Goal: Task Accomplishment & Management: Use online tool/utility

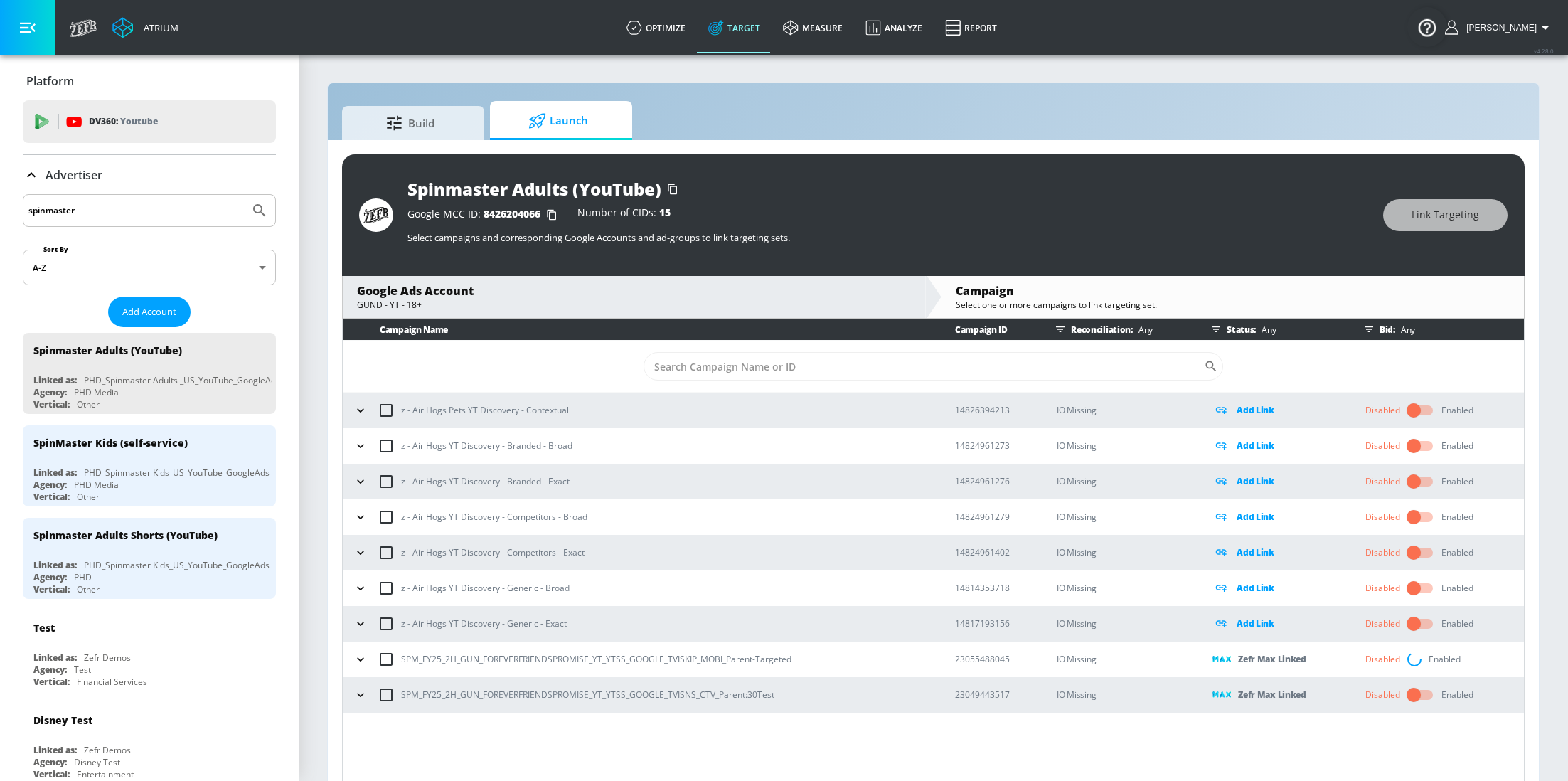
scroll to position [20, 0]
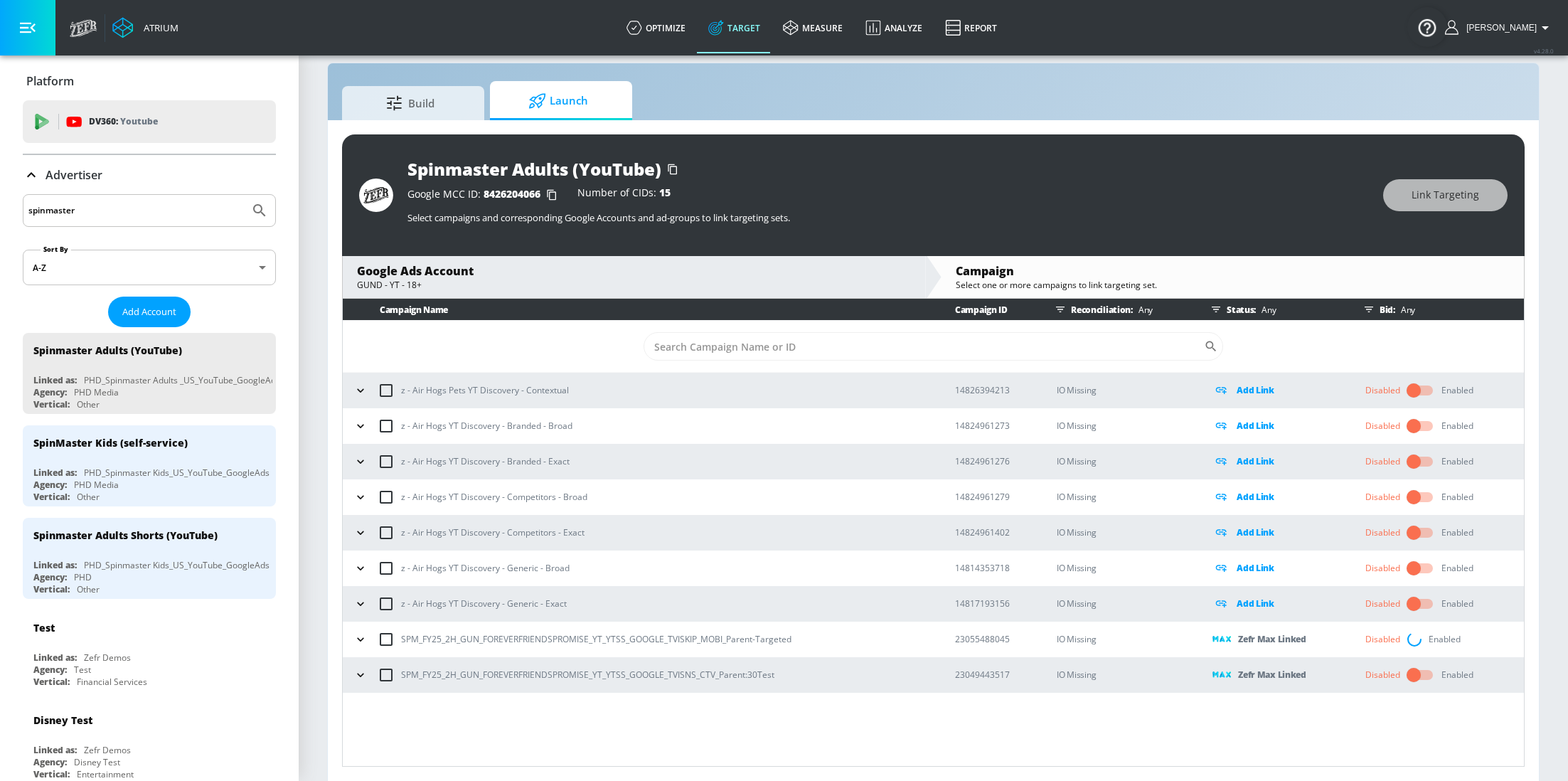
click at [187, 209] on input "spinmaster" at bounding box center [136, 210] width 216 height 18
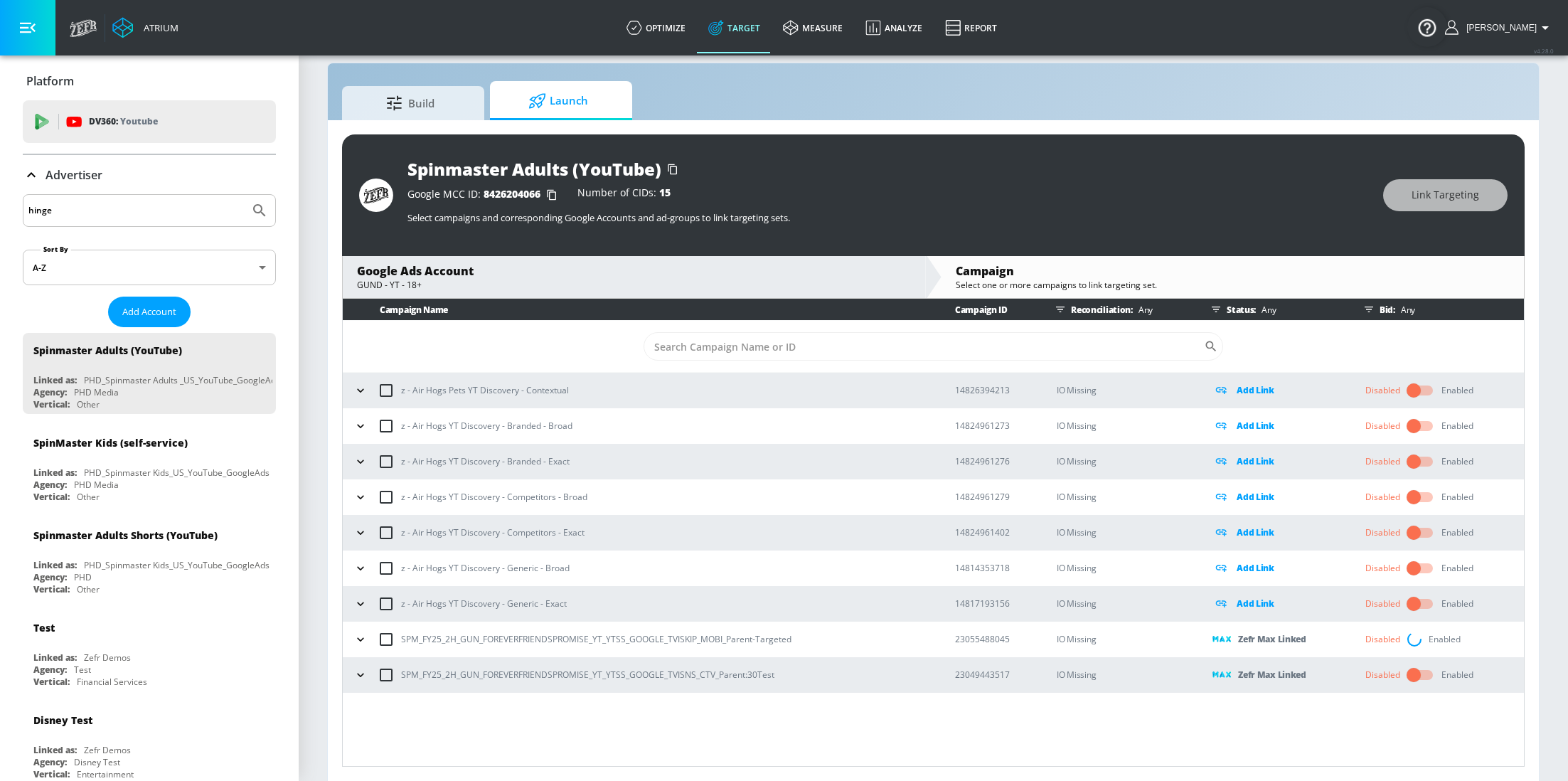
type input "hinge"
click at [244, 195] on button "Submit Search" at bounding box center [260, 211] width 31 height 31
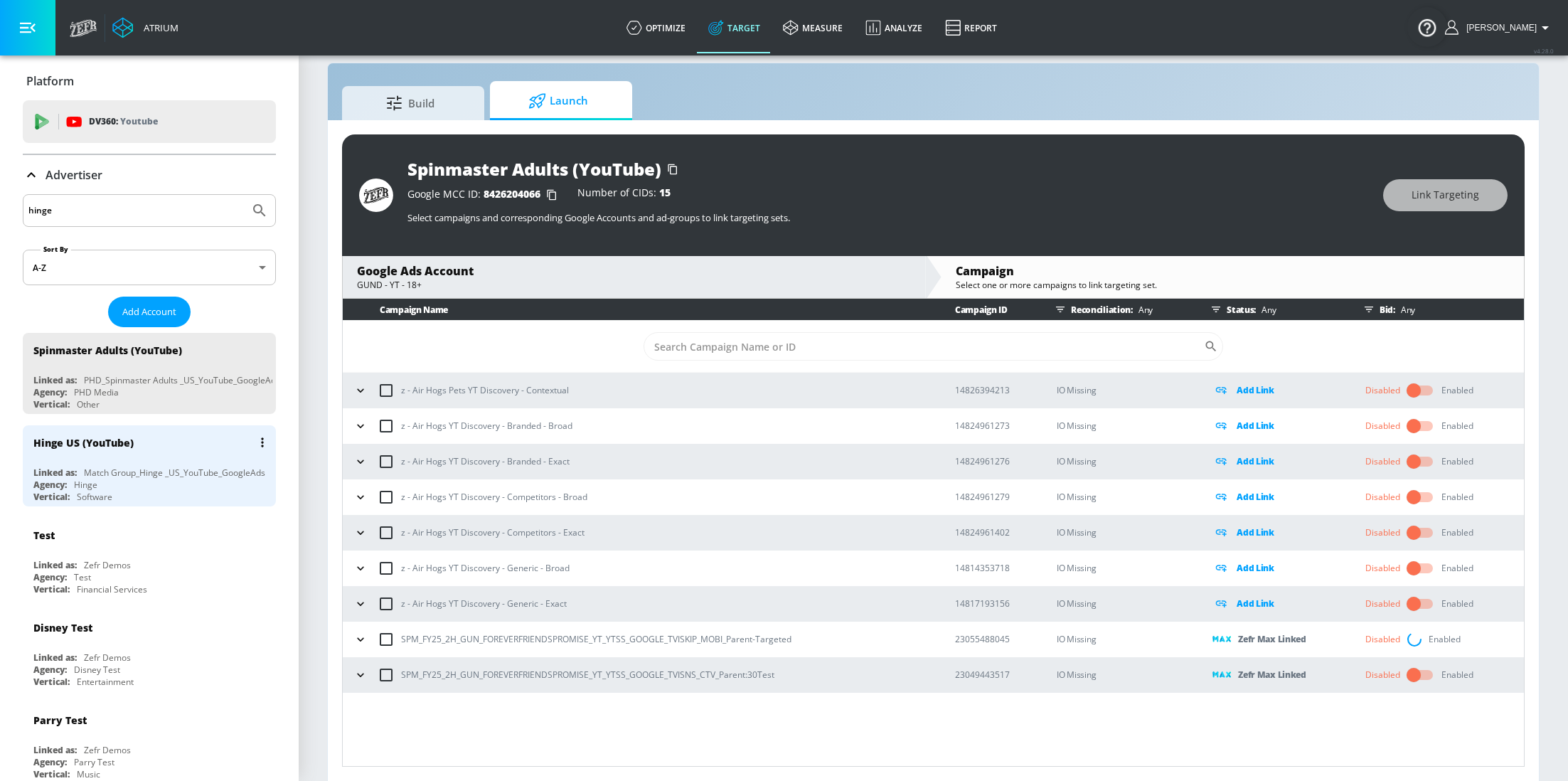
click at [128, 486] on div "Agency: Hinge" at bounding box center [153, 484] width 239 height 12
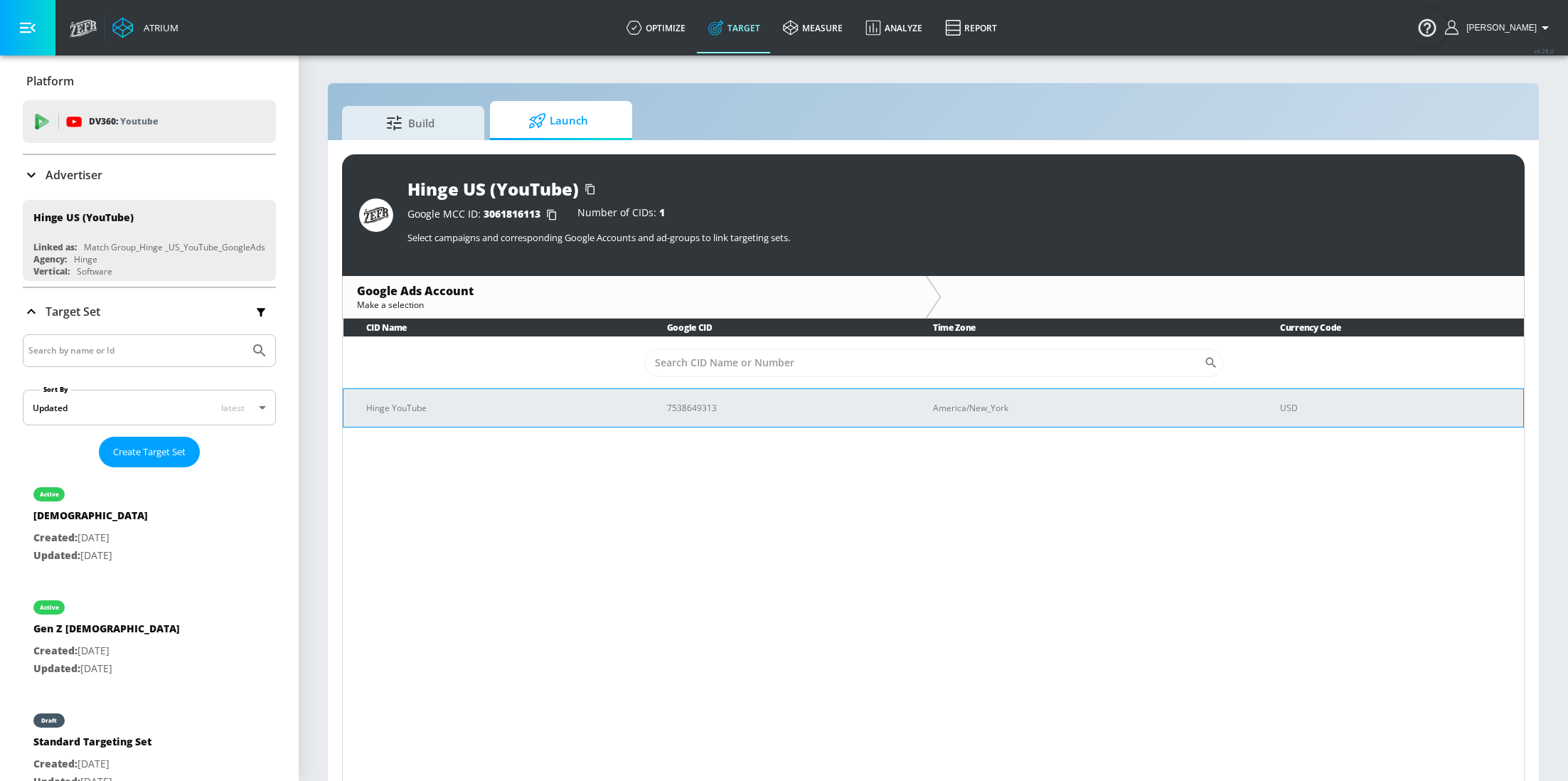
click at [517, 416] on td "Hinge YouTube" at bounding box center [494, 407] width 301 height 39
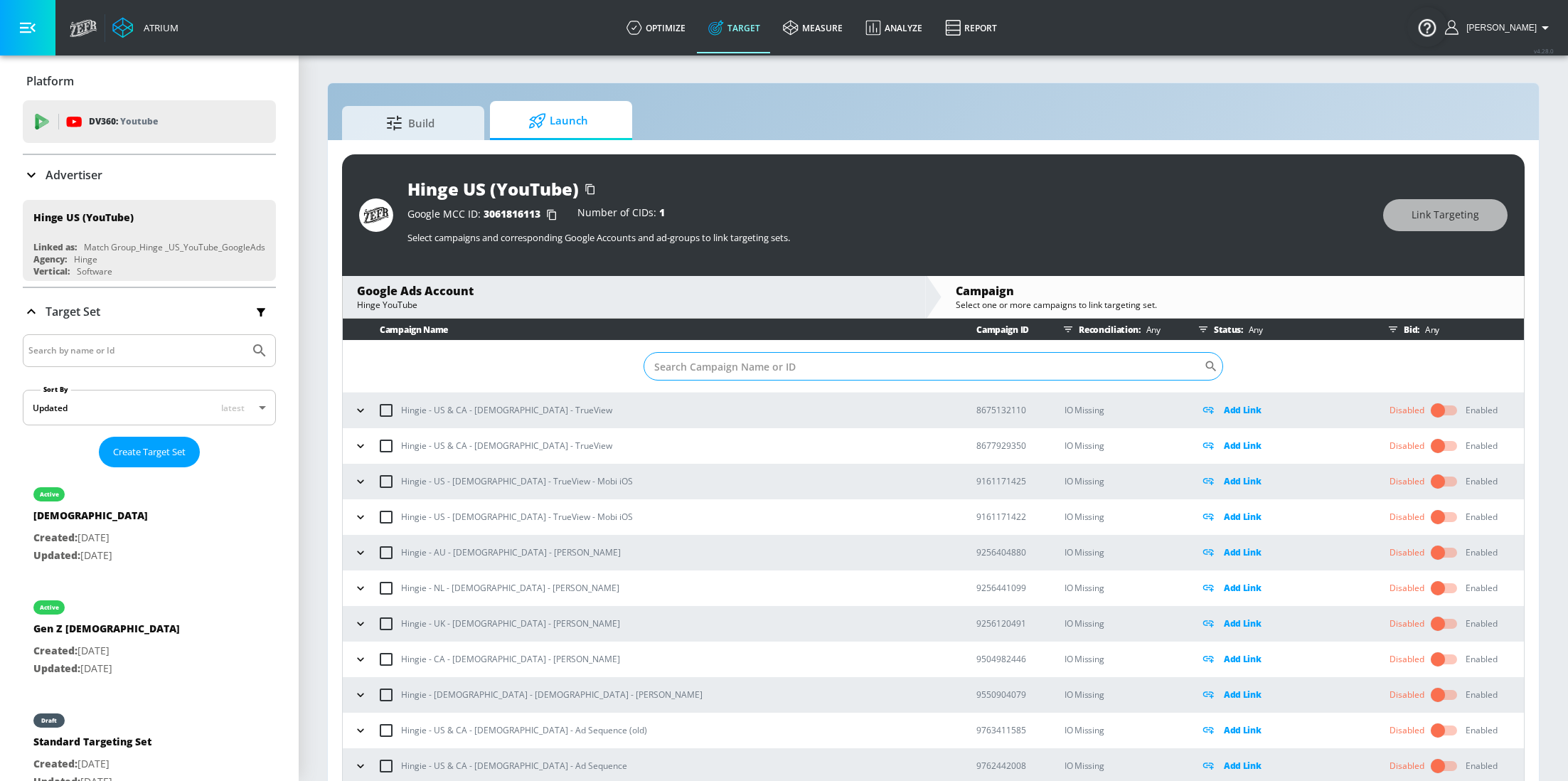
click at [817, 358] on input "Sort By" at bounding box center [924, 366] width 560 height 28
paste input "23030685333"
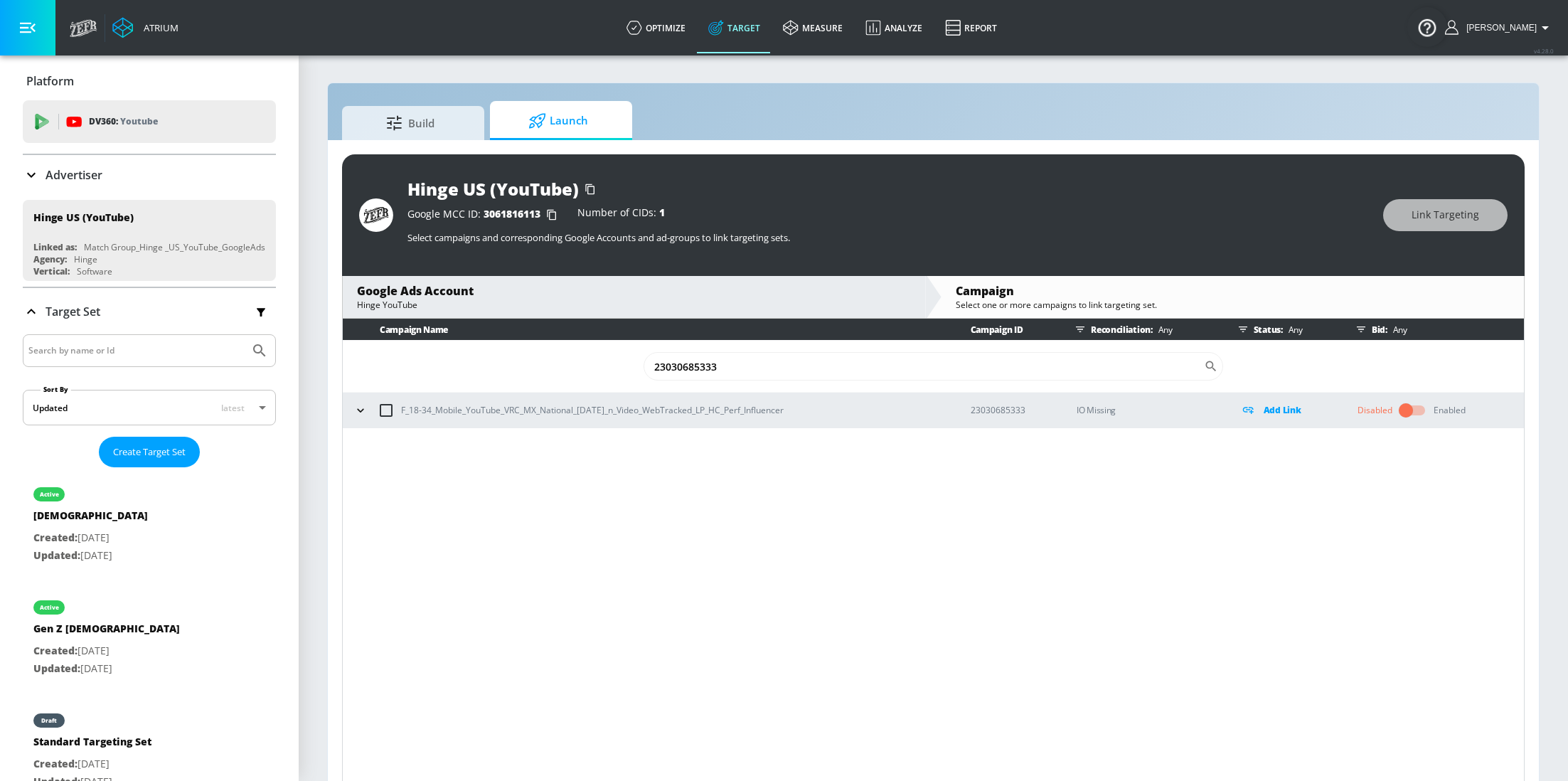
type input "23030685333"
click at [357, 413] on icon "button" at bounding box center [361, 410] width 14 height 14
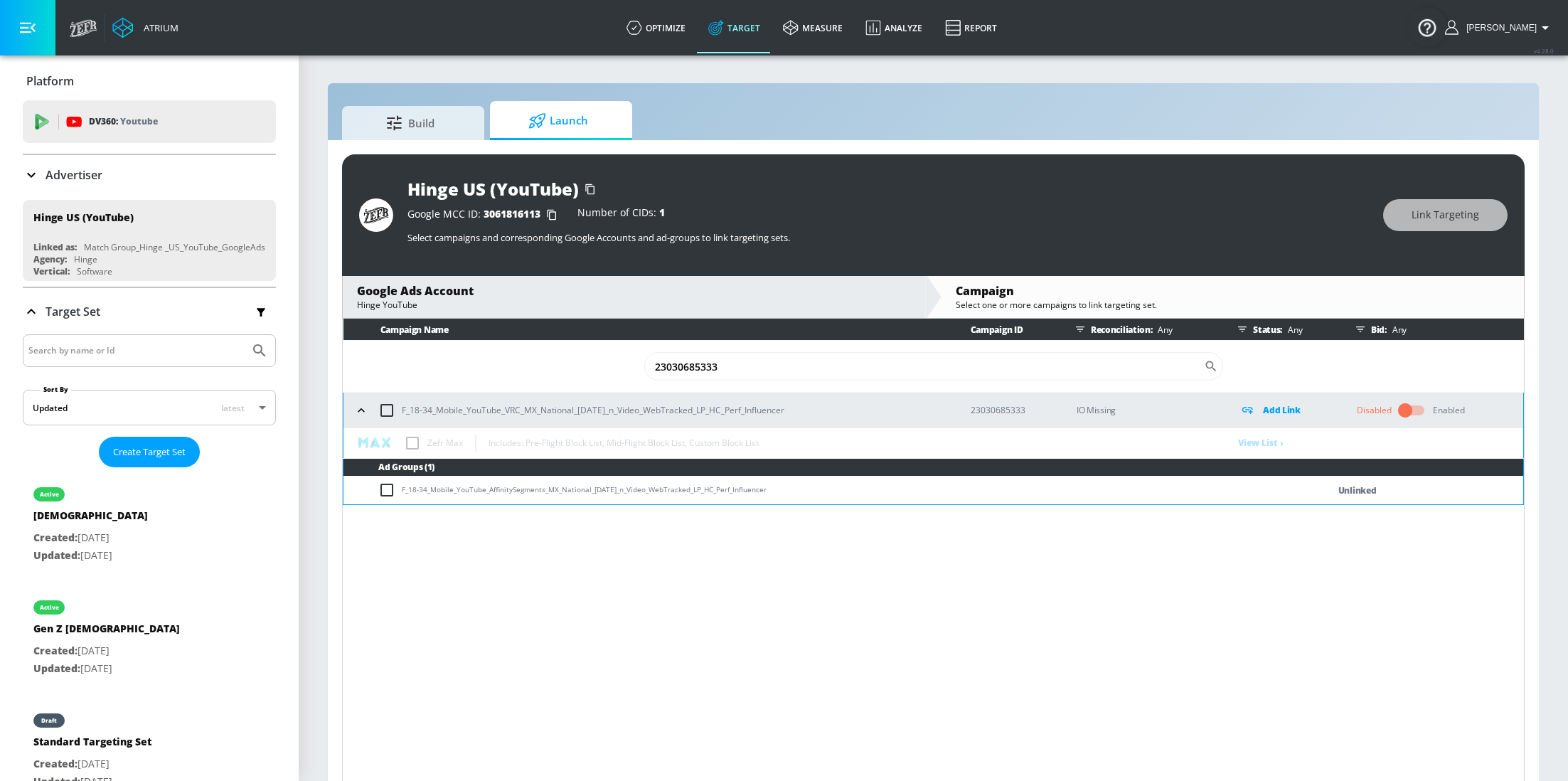
click at [407, 442] on table "Campaign Name Campaign ID Reconciliation: Any Status: Any Bid: Any [PHONE_NUMBE…" at bounding box center [933, 412] width 1181 height 187
click at [412, 443] on table "Campaign Name Campaign ID Reconciliation: Any Status: Any Bid: Any [PHONE_NUMBE…" at bounding box center [933, 412] width 1181 height 187
click at [350, 407] on button "button" at bounding box center [361, 410] width 21 height 21
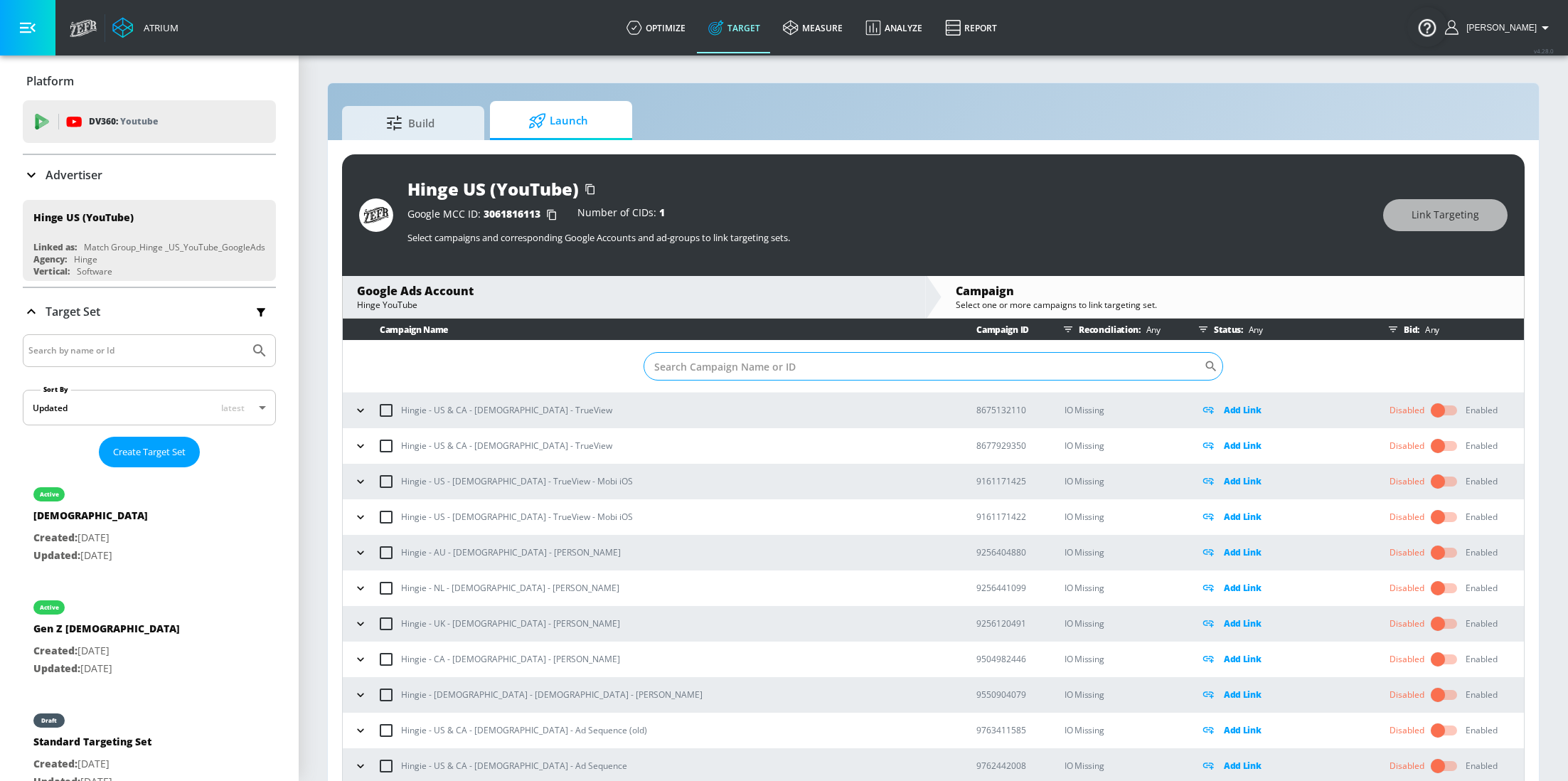
click at [686, 366] on input "Sort By" at bounding box center [924, 366] width 560 height 28
paste input "23030685333"
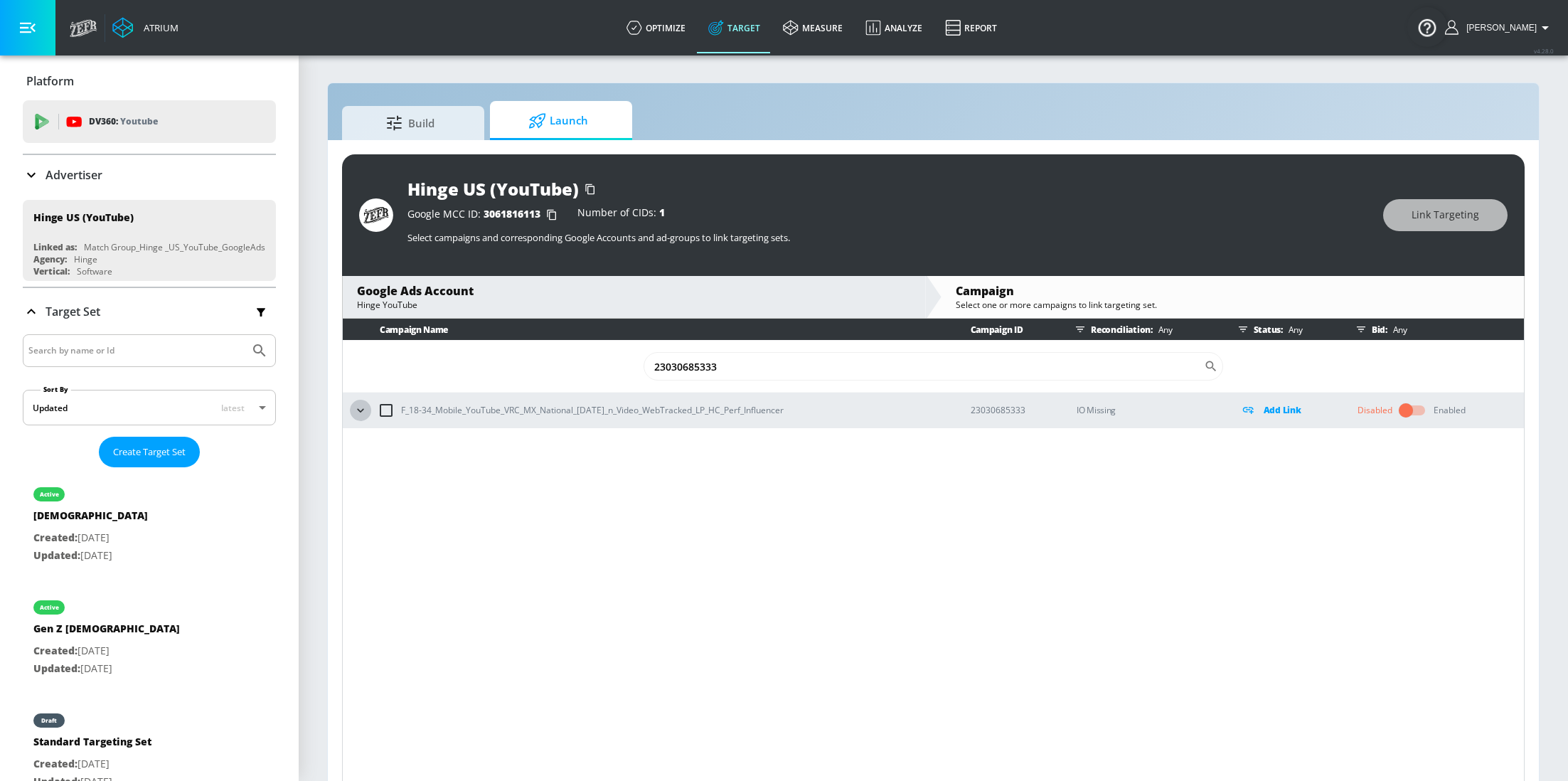
click at [355, 411] on icon "button" at bounding box center [361, 410] width 14 height 14
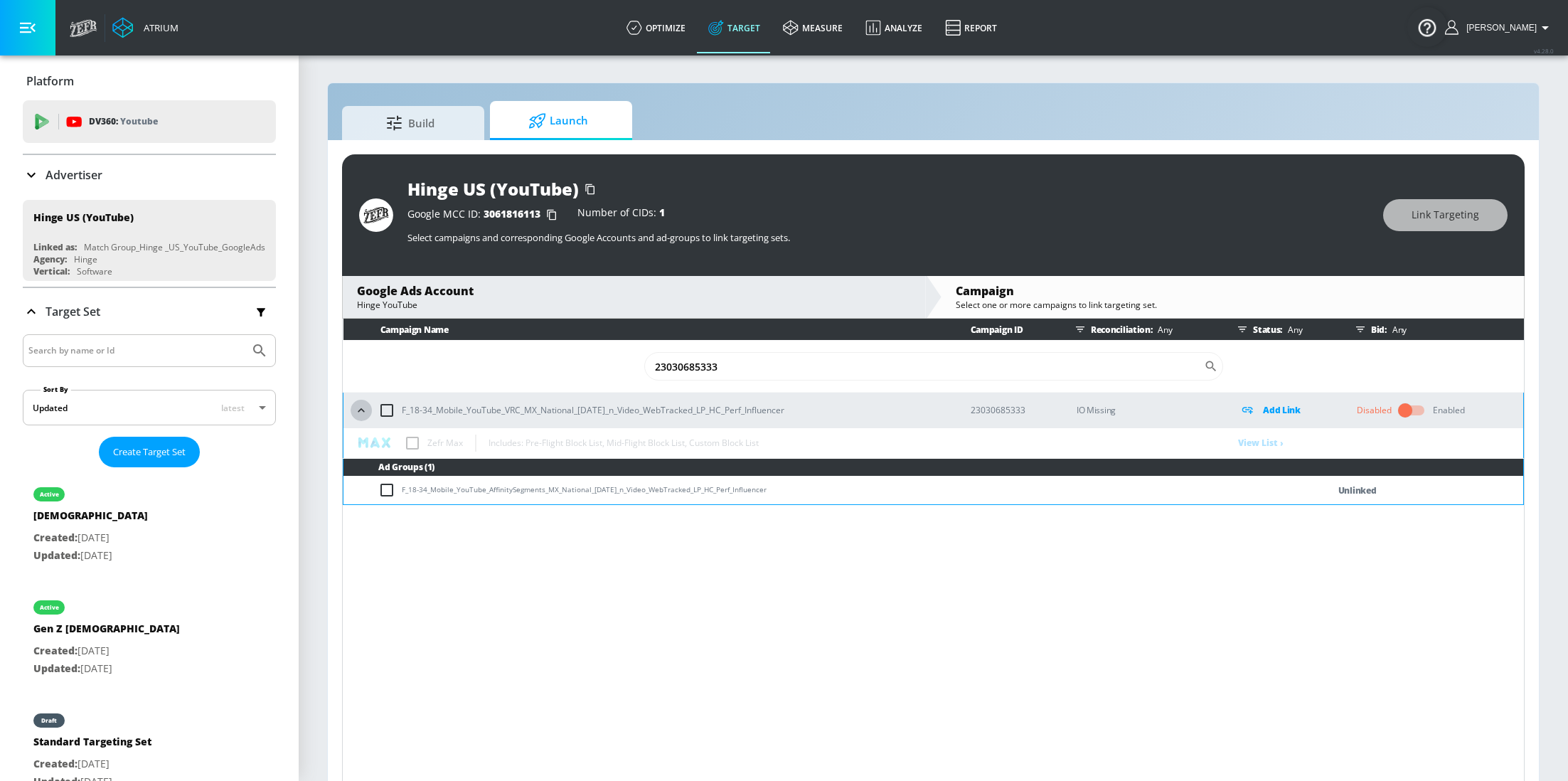
click at [361, 410] on icon "button" at bounding box center [361, 410] width 14 height 14
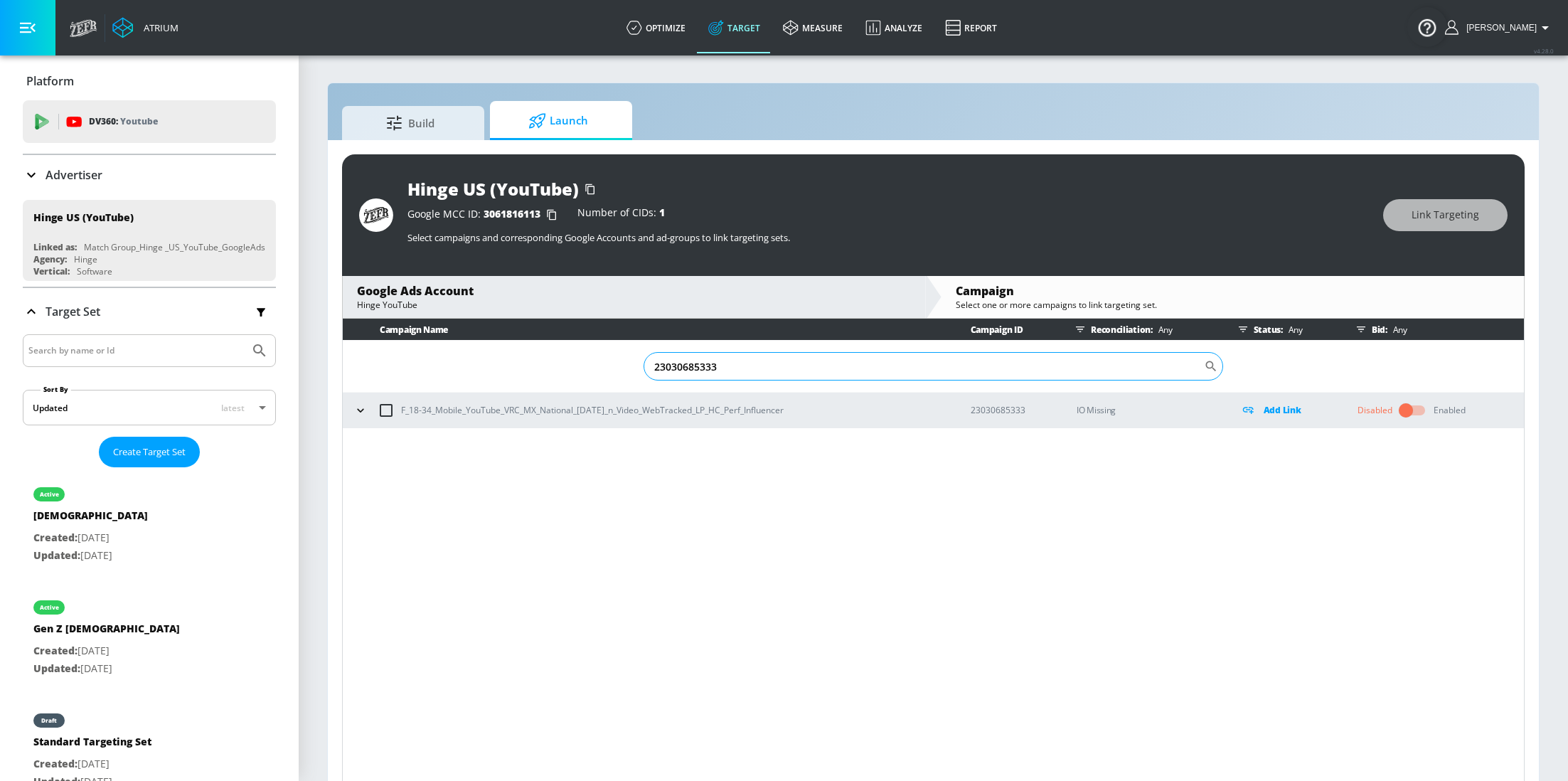
click at [756, 364] on input "23030685333" at bounding box center [924, 366] width 560 height 28
paste input "72081909"
type input "23072081909"
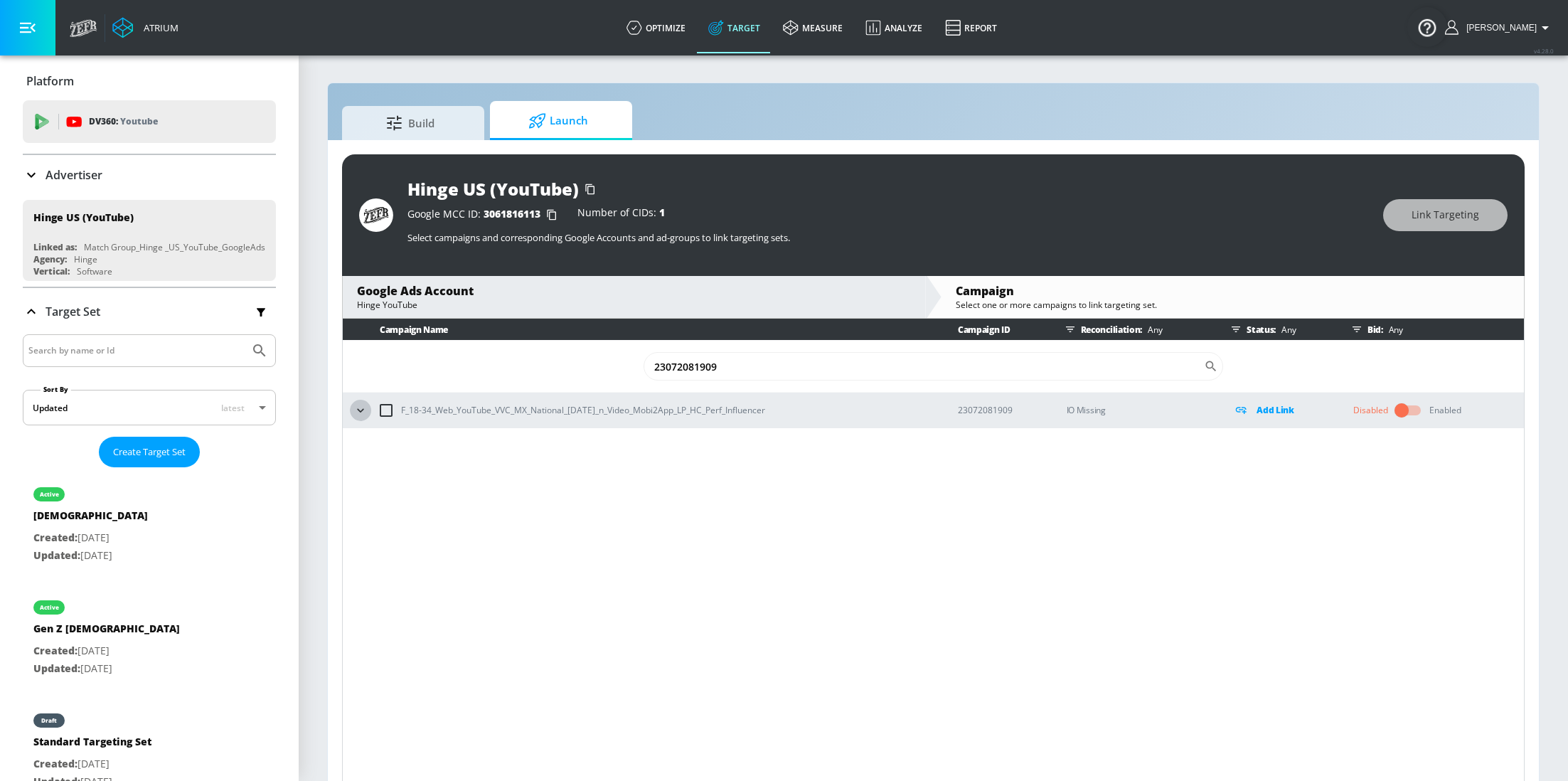
click at [353, 410] on icon "button" at bounding box center [361, 410] width 14 height 14
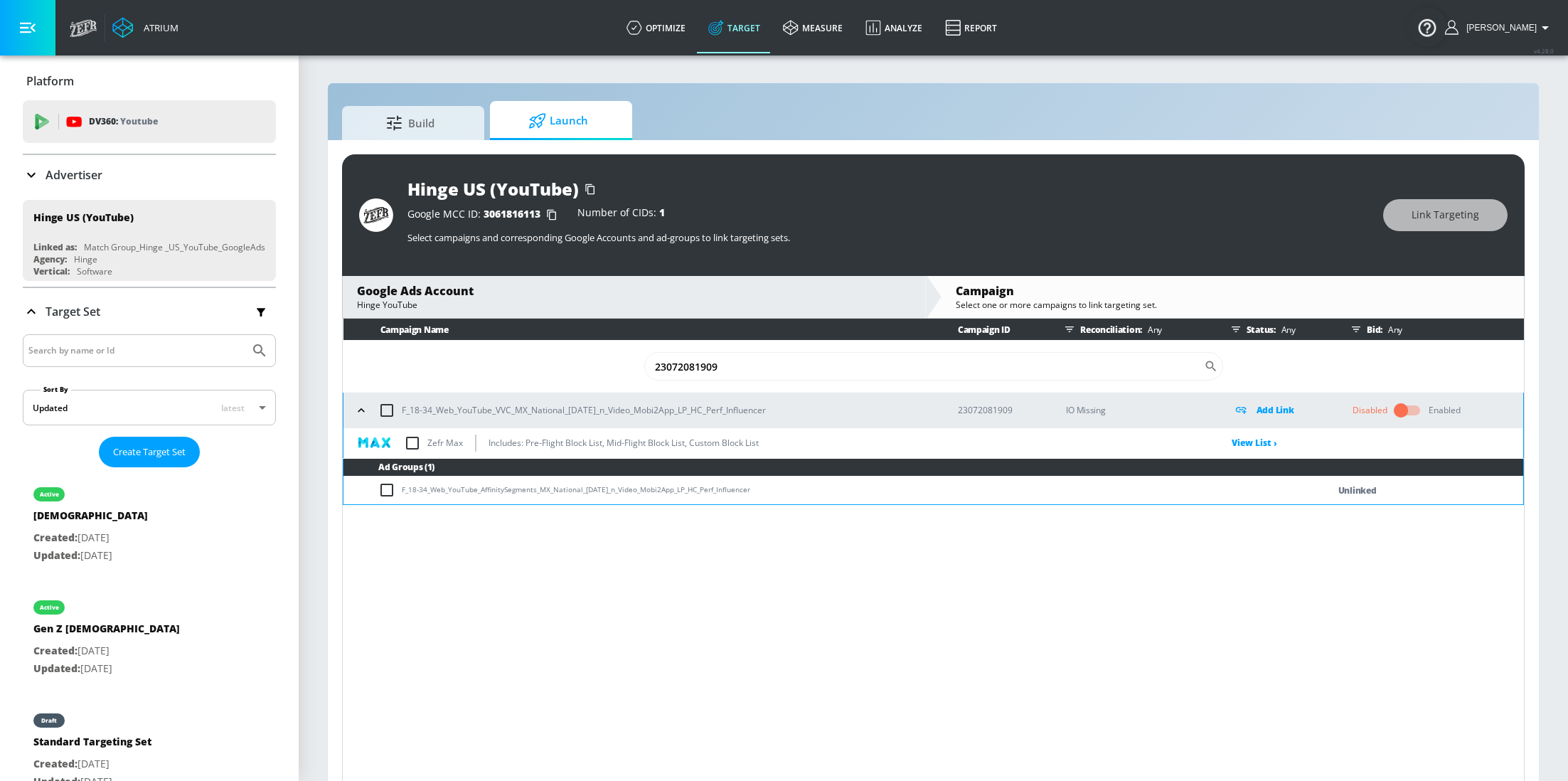
click at [412, 446] on input "checkbox" at bounding box center [412, 443] width 30 height 30
checkbox input "true"
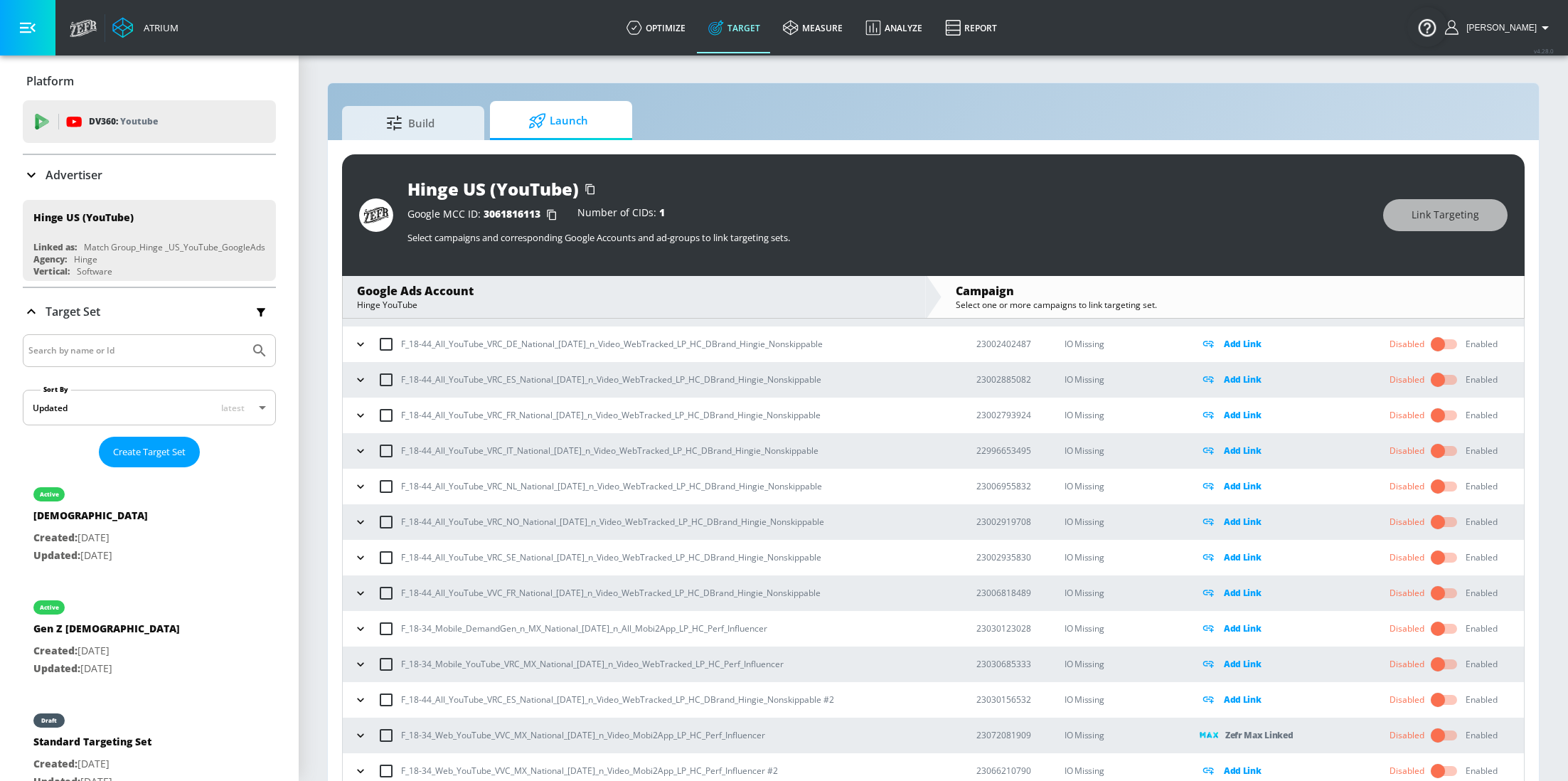
scroll to position [20, 0]
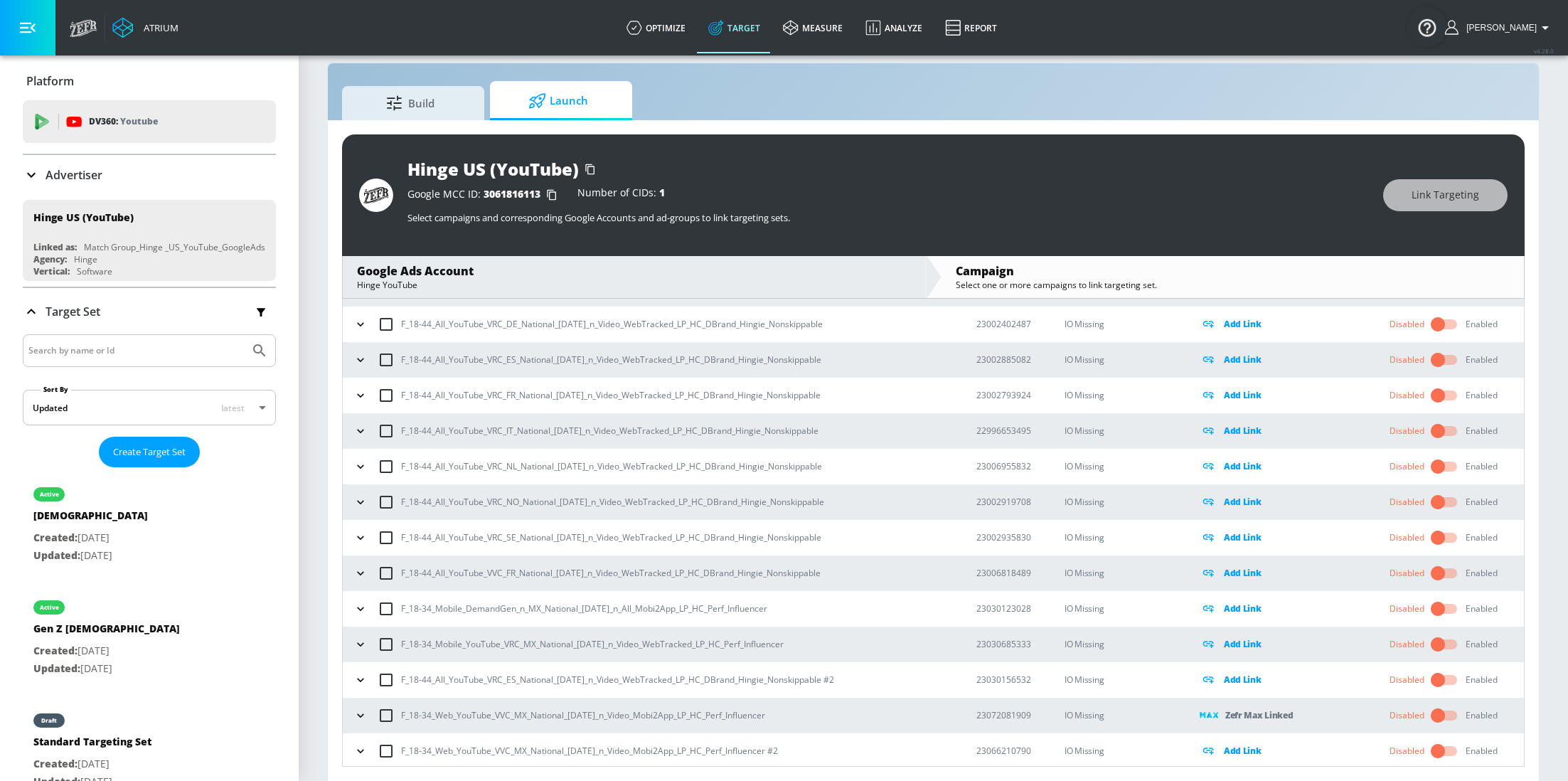
click at [361, 650] on button "button" at bounding box center [360, 644] width 21 height 21
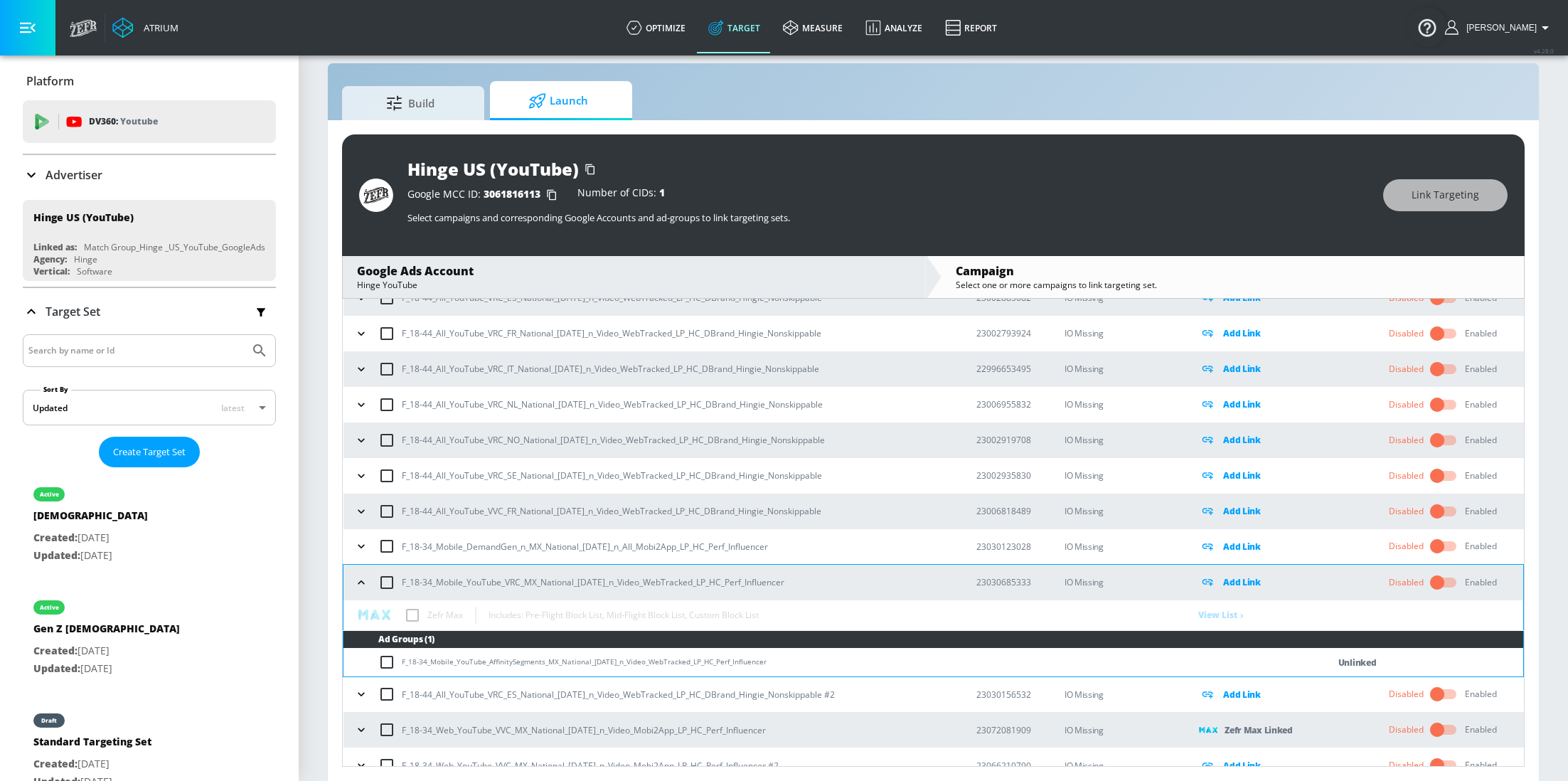
scroll to position [9424, 0]
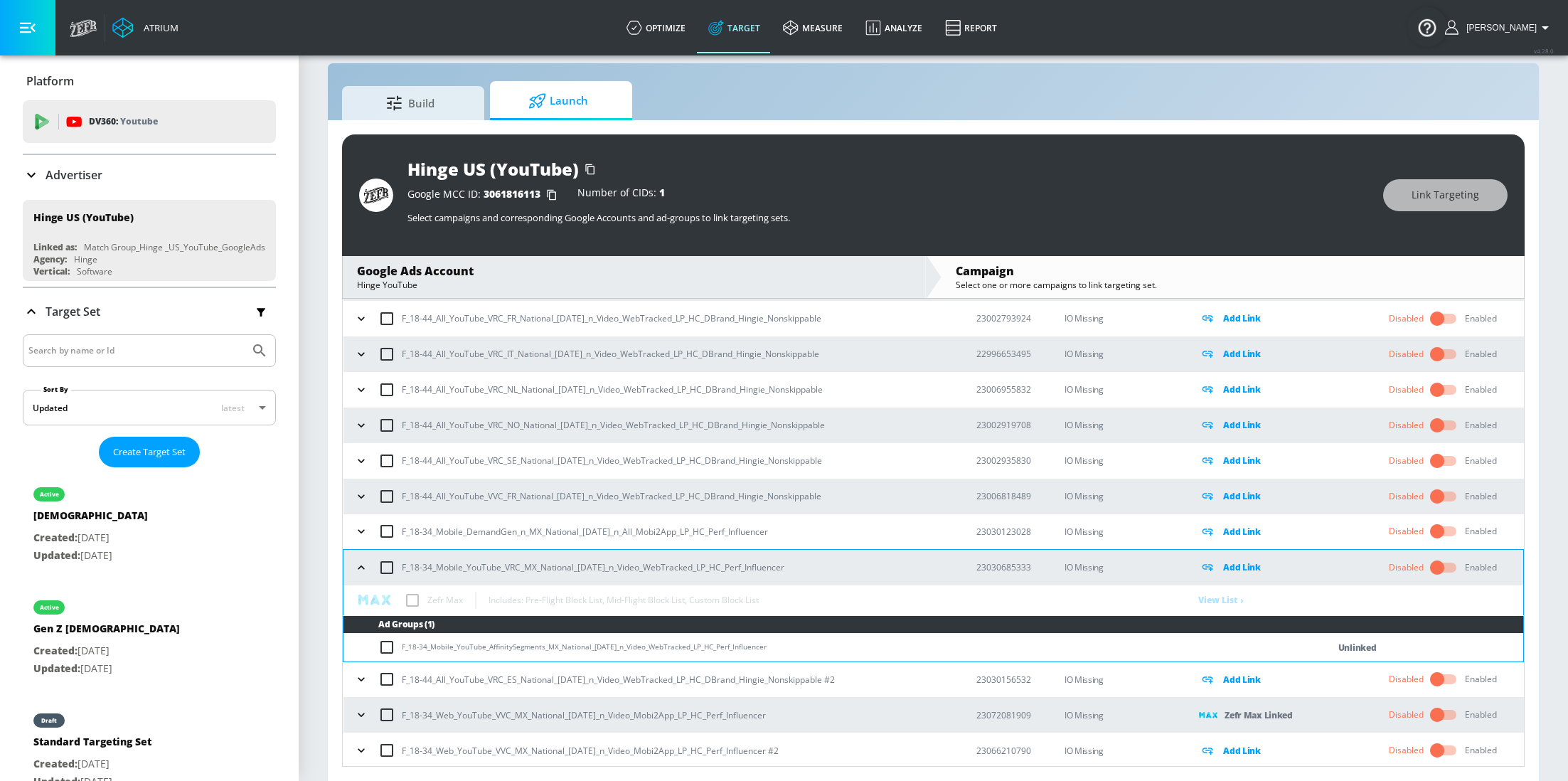
click at [360, 531] on icon "button" at bounding box center [361, 531] width 14 height 14
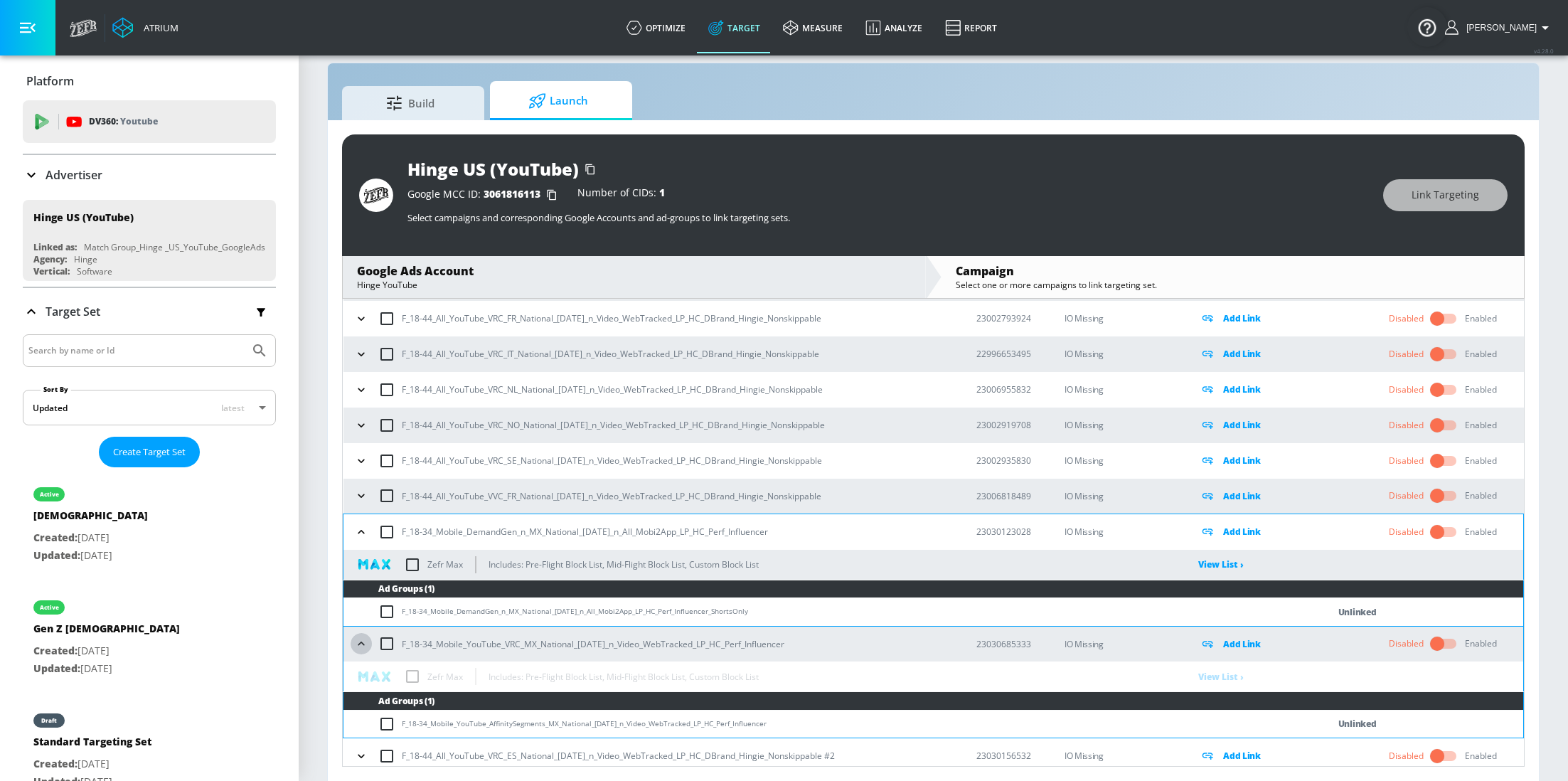
click at [360, 642] on icon "button" at bounding box center [361, 644] width 14 height 14
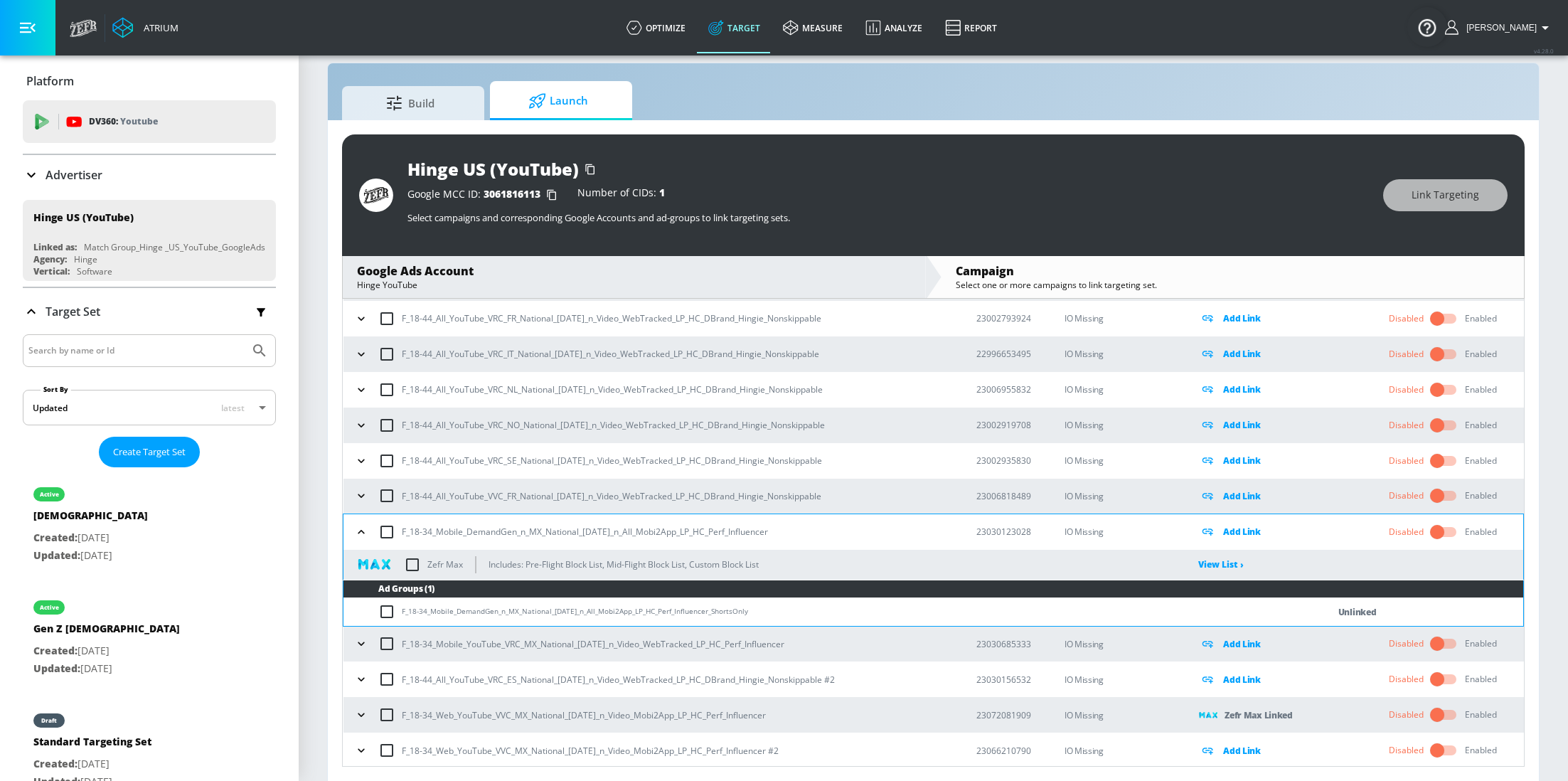
click at [360, 529] on icon "button" at bounding box center [361, 532] width 14 height 14
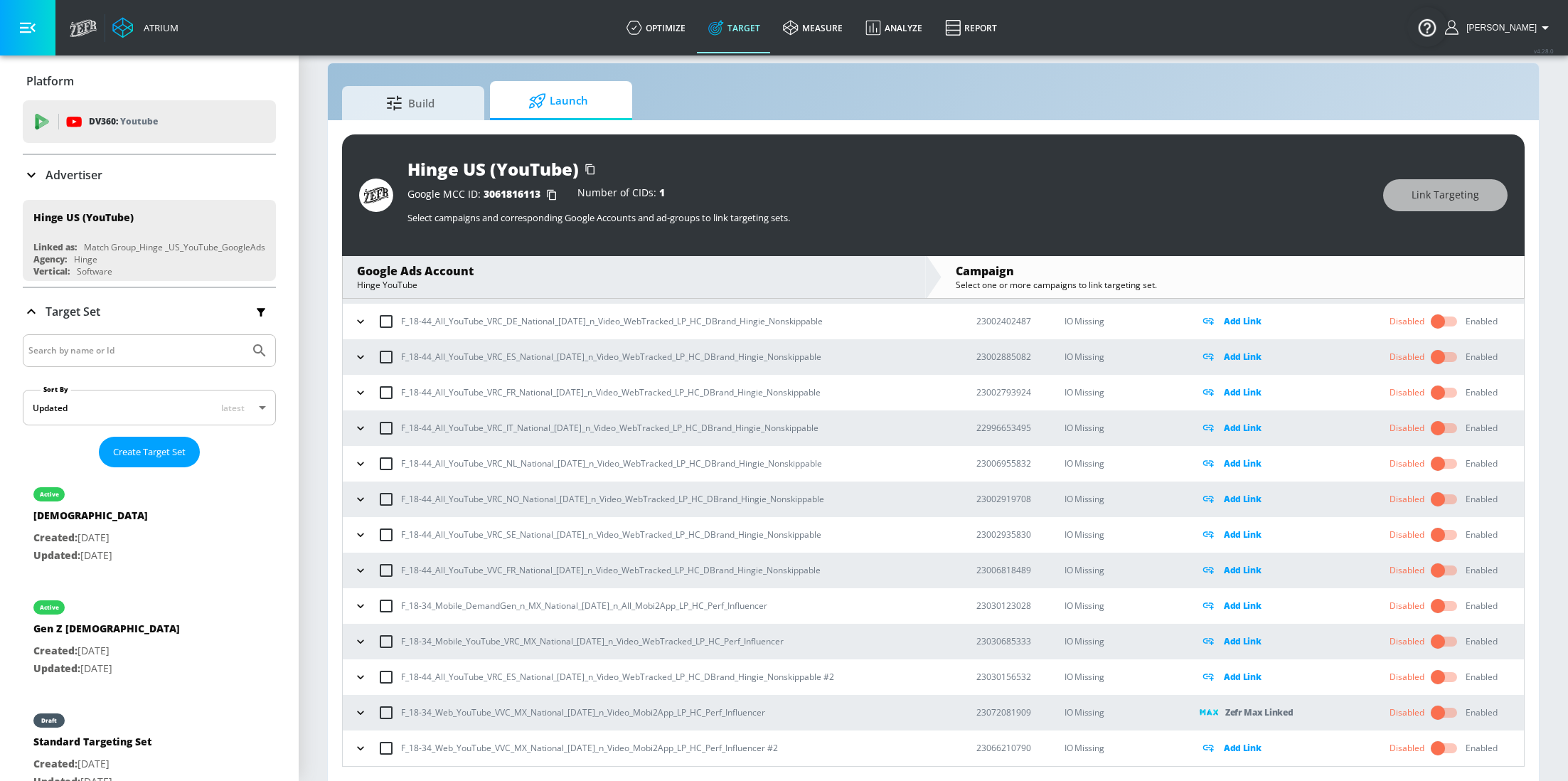
scroll to position [9348, 0]
